Goal: Information Seeking & Learning: Learn about a topic

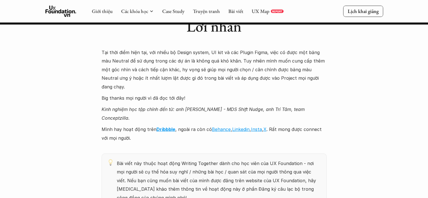
scroll to position [5849, 0]
click at [162, 127] on strong "Dribbble" at bounding box center [166, 130] width 19 height 6
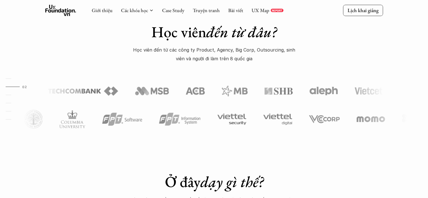
scroll to position [277, 0]
click at [174, 137] on div "Học viên đến từ đâu? Học viên đến từ các công ty Product, Agency, Big Corp, Out…" at bounding box center [214, 66] width 428 height 170
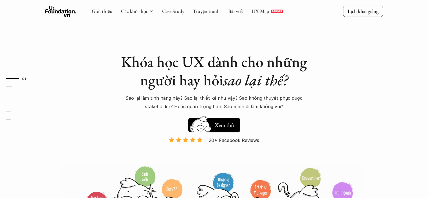
scroll to position [0, 0]
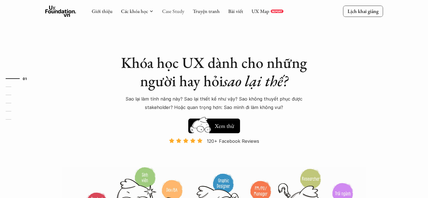
click at [170, 12] on link "Case Study" at bounding box center [173, 11] width 22 height 6
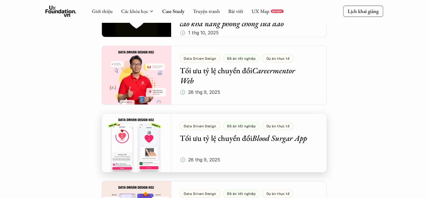
scroll to position [152, 0]
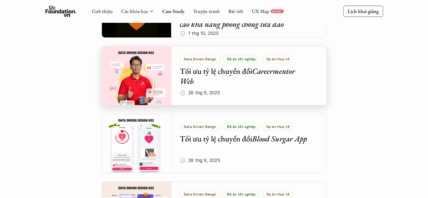
click at [211, 74] on div at bounding box center [214, 75] width 225 height 59
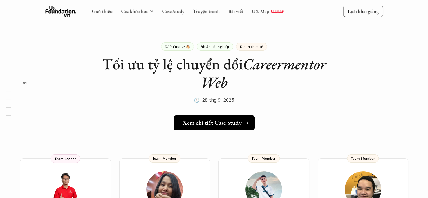
click at [228, 128] on link "Xem chi tiết Case Study" at bounding box center [214, 122] width 81 height 15
click at [166, 11] on link "Case Study" at bounding box center [173, 11] width 22 height 6
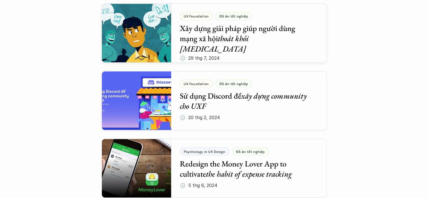
scroll to position [939, 0]
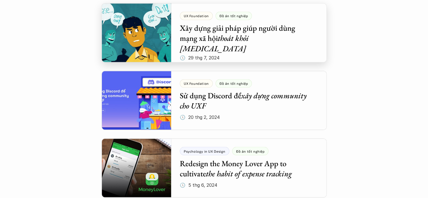
click at [238, 50] on div at bounding box center [214, 32] width 225 height 59
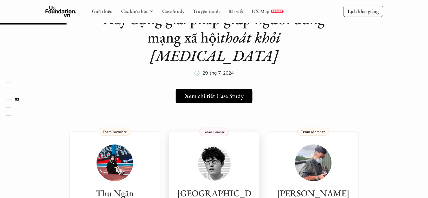
scroll to position [37, 0]
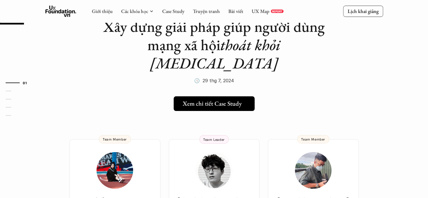
click at [207, 96] on link "Xem chi tiết Case Study" at bounding box center [214, 103] width 81 height 15
